Goal: Task Accomplishment & Management: Manage account settings

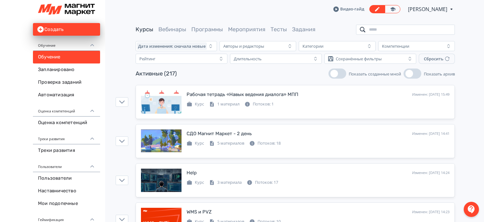
click at [403, 30] on input "search" at bounding box center [405, 30] width 99 height 10
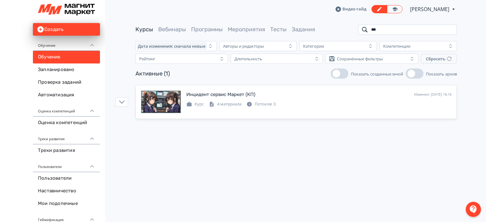
type input "***"
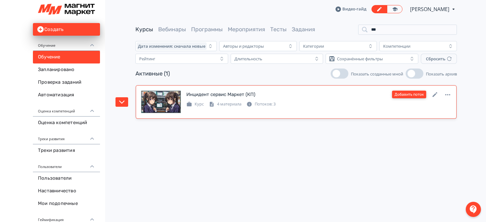
click at [409, 97] on button "Добавить поток" at bounding box center [409, 95] width 34 height 8
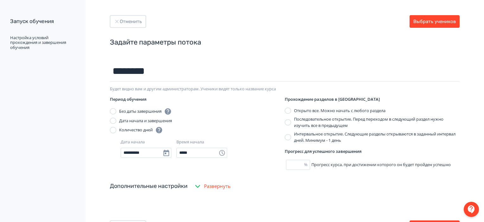
type input "********"
click at [444, 15] on div "**********" at bounding box center [242, 128] width 484 height 256
click at [444, 25] on button "Выбрать учеников" at bounding box center [434, 21] width 50 height 13
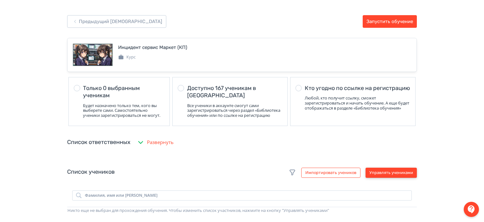
click at [400, 176] on button "Управлять учениками" at bounding box center [390, 173] width 51 height 10
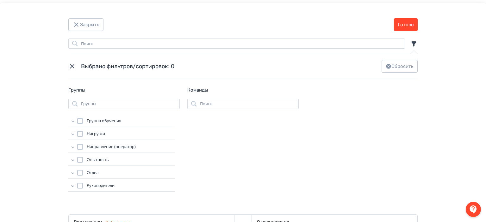
click at [72, 123] on icon "Modal" at bounding box center [73, 121] width 6 height 6
click at [84, 155] on div "Modal" at bounding box center [87, 156] width 6 height 6
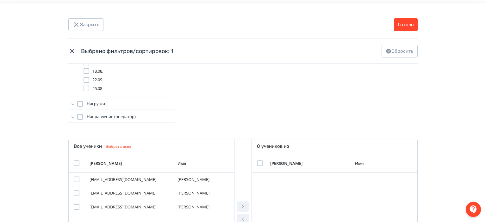
scroll to position [78, 0]
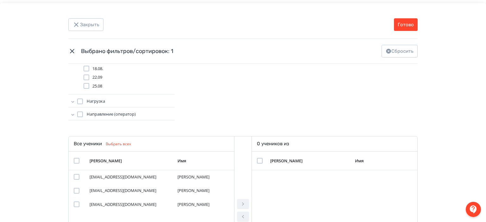
click at [75, 162] on div "Modal" at bounding box center [77, 161] width 6 height 6
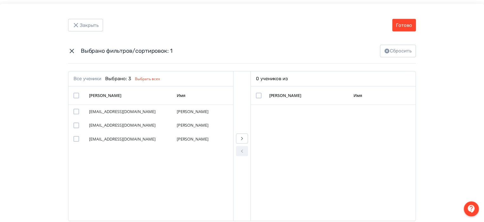
scroll to position [144, 0]
click at [242, 141] on icon "Modal" at bounding box center [243, 139] width 8 height 8
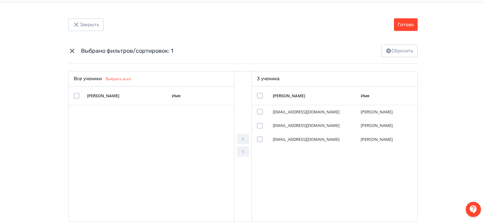
click at [405, 31] on div "Закрыть Готово Поиск Выбрано фильтров/сортировок: 1 Сбросить Группы Группы Груп…" at bounding box center [243, 114] width 486 height 222
click at [406, 29] on button "Готово" at bounding box center [406, 24] width 24 height 13
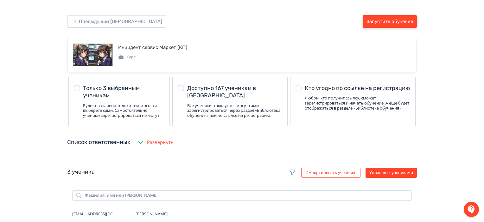
click at [401, 23] on button "Запустить обучение" at bounding box center [389, 21] width 54 height 13
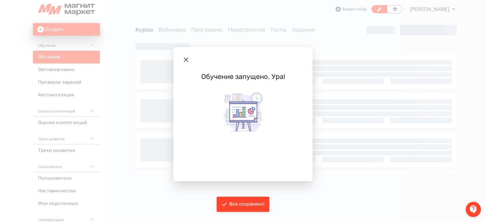
click at [184, 61] on icon "Modal" at bounding box center [186, 60] width 8 height 8
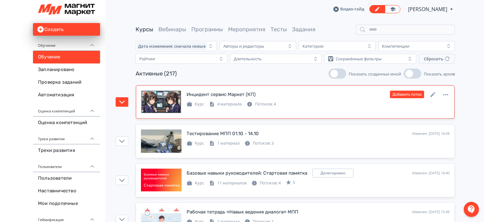
click at [321, 99] on div "Инцидент сервис Маркет (КП) Изменен: [DATE] 17:23 Добавить поток Курс 4 материа…" at bounding box center [317, 99] width 263 height 17
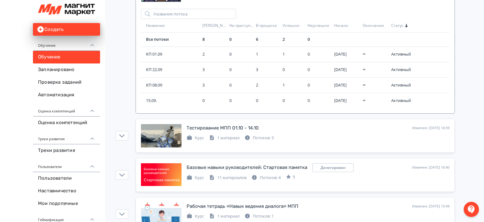
scroll to position [118, 0]
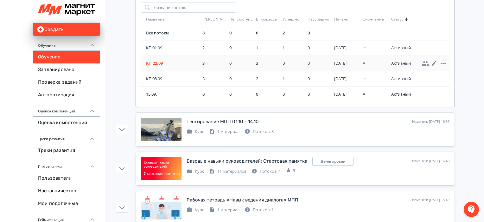
click at [161, 64] on span "КП 22.09" at bounding box center [173, 63] width 54 height 6
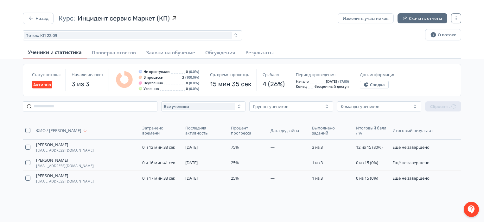
scroll to position [59, 0]
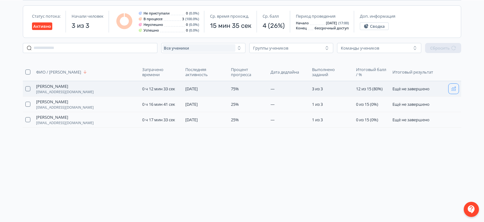
click at [453, 90] on icon "button" at bounding box center [453, 88] width 5 height 5
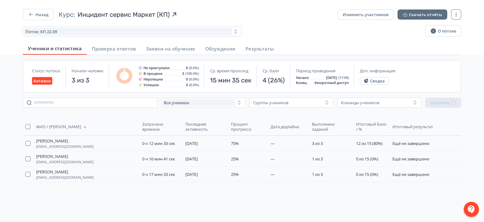
scroll to position [0, 0]
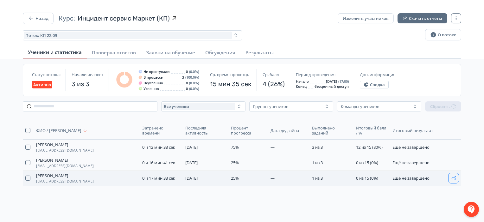
click at [451, 181] on button "button" at bounding box center [453, 178] width 10 height 10
